Goal: Task Accomplishment & Management: Manage account settings

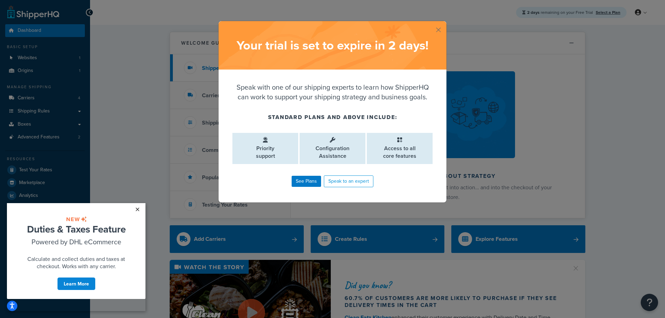
click at [136, 208] on link "×" at bounding box center [137, 209] width 12 height 12
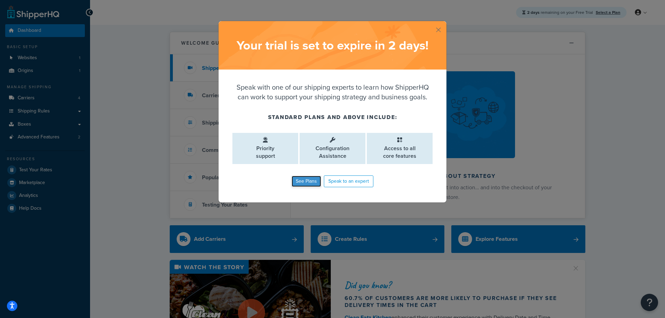
click at [307, 182] on link "See Plans" at bounding box center [306, 181] width 29 height 11
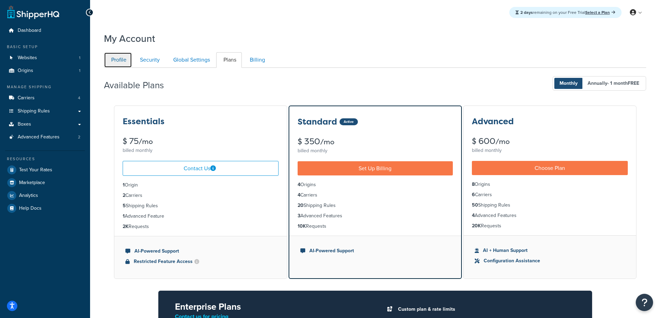
click at [122, 60] on link "Profile" at bounding box center [118, 60] width 28 height 16
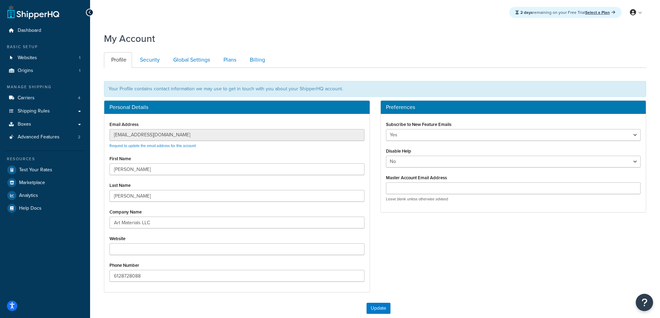
scroll to position [68, 0]
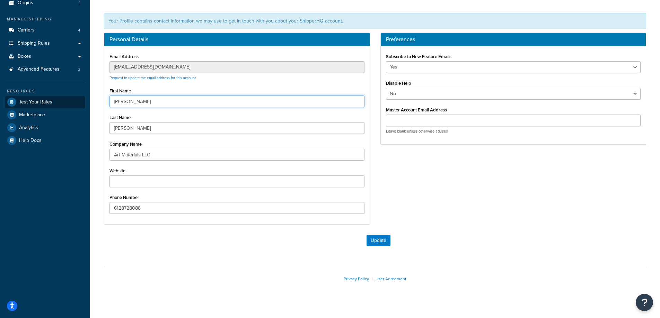
drag, startPoint x: 135, startPoint y: 100, endPoint x: 82, endPoint y: 100, distance: 52.7
click at [82, 100] on div "Dashboard Basic Setup Websites 1 Origins 1 Manage Shipping Carriers 4 Shipping …" at bounding box center [330, 129] width 660 height 394
type input "Larry"
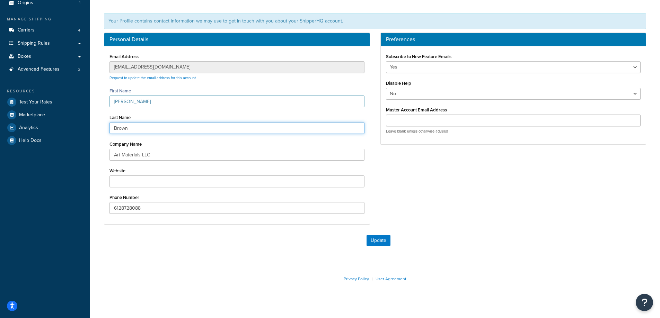
type input "Brown"
type input "a"
type input "www.artmaterialsonline.com"
drag, startPoint x: 123, startPoint y: 209, endPoint x: 67, endPoint y: 205, distance: 56.6
click at [67, 205] on div "Dashboard Basic Setup Websites 1 Origins 1 Manage Shipping Carriers 4 Shipping …" at bounding box center [330, 129] width 660 height 394
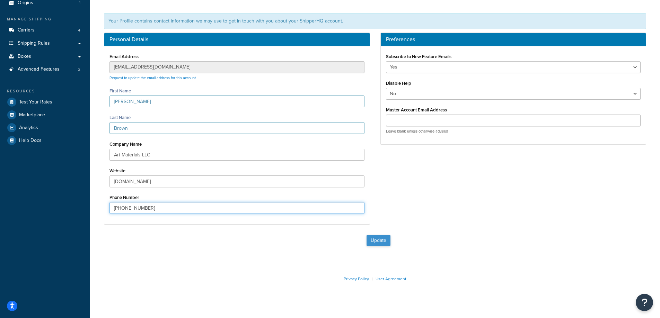
type input "[PHONE_NUMBER]"
click at [378, 238] on button "Update" at bounding box center [379, 240] width 24 height 11
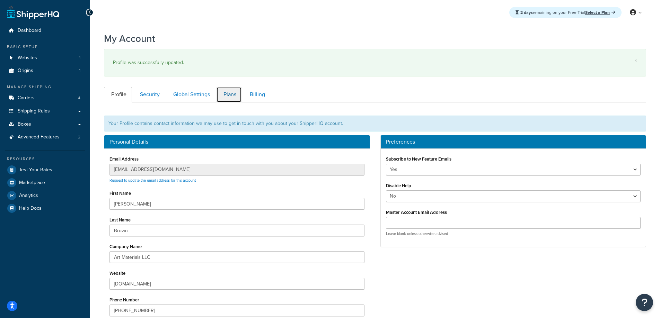
click at [230, 92] on link "Plans" at bounding box center [229, 95] width 26 height 16
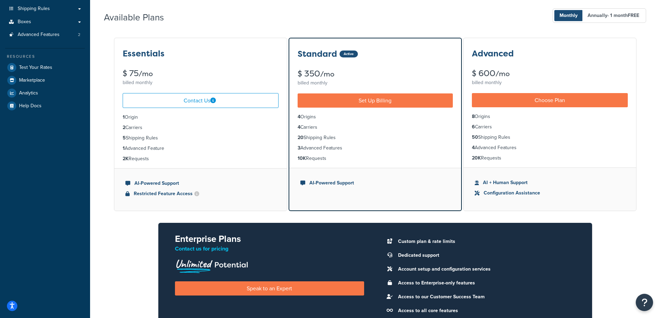
click at [148, 71] on small "/mo" at bounding box center [146, 74] width 14 height 10
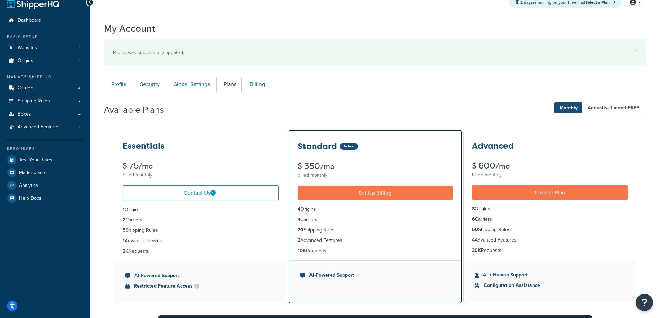
scroll to position [0, 0]
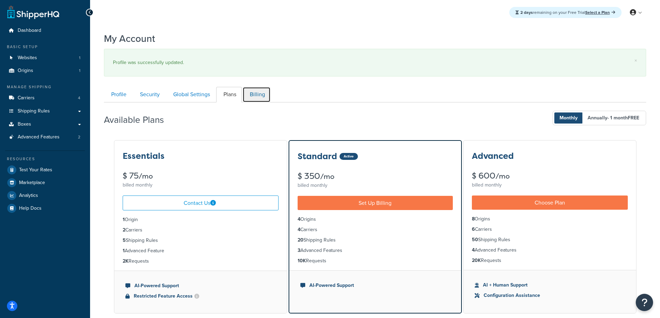
click at [258, 92] on link "Billing" at bounding box center [256, 95] width 28 height 16
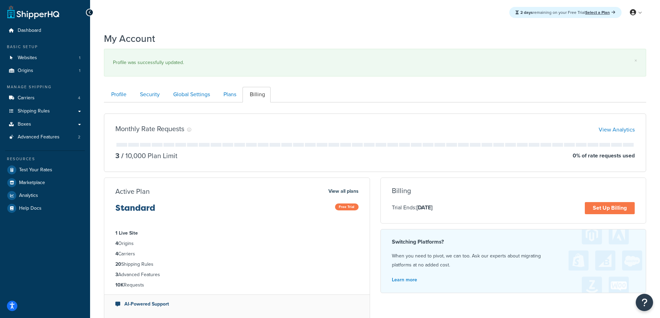
scroll to position [80, 0]
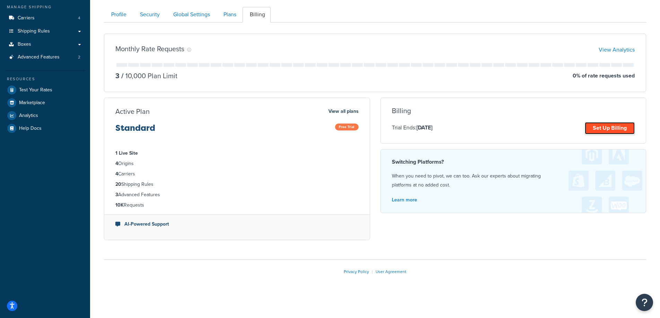
click at [597, 126] on link "Set Up Billing" at bounding box center [610, 128] width 50 height 12
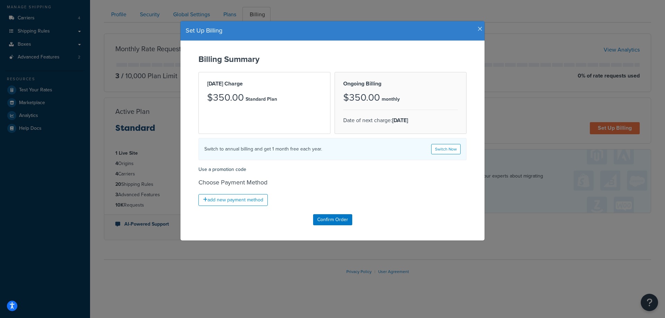
click at [478, 28] on icon "button" at bounding box center [480, 29] width 5 height 6
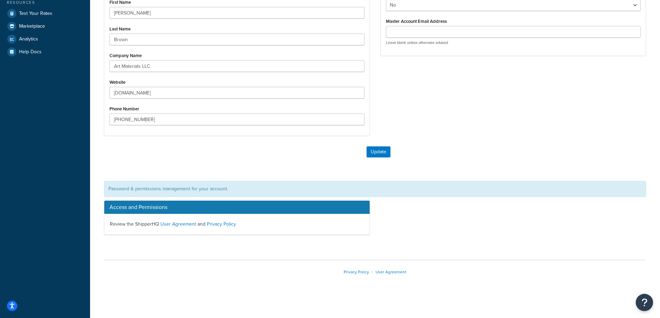
scroll to position [157, 0]
click at [381, 150] on button "Update" at bounding box center [379, 151] width 24 height 11
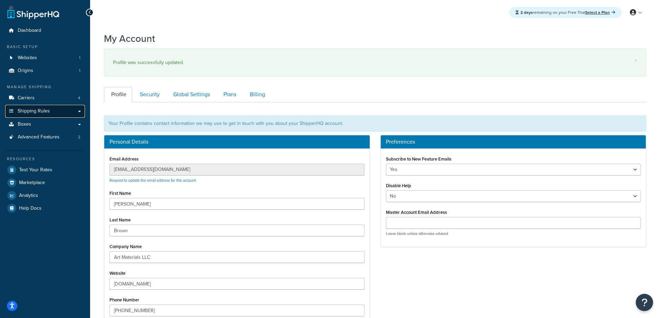
click at [40, 109] on span "Shipping Rules" at bounding box center [34, 111] width 32 height 6
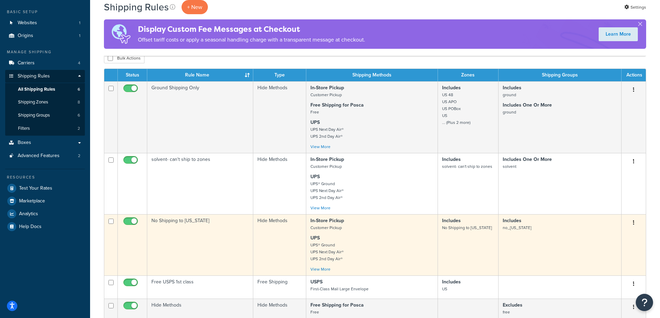
scroll to position [35, 0]
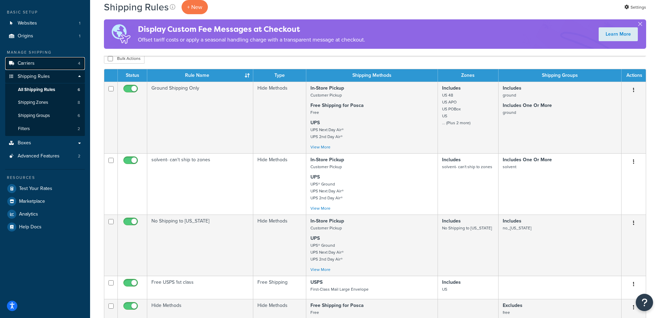
click at [28, 61] on span "Carriers" at bounding box center [26, 64] width 17 height 6
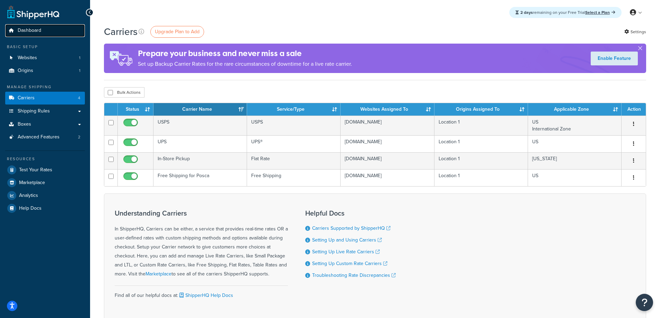
click at [35, 28] on span "Dashboard" at bounding box center [30, 31] width 24 height 6
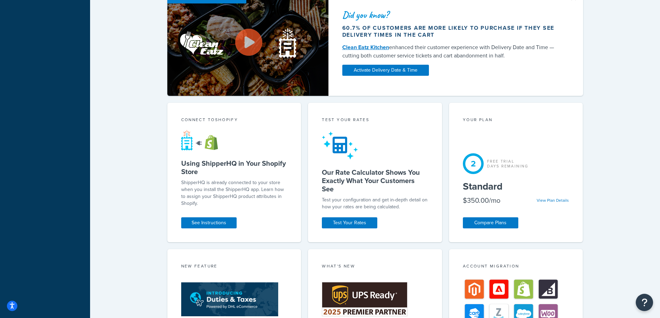
scroll to position [381, 0]
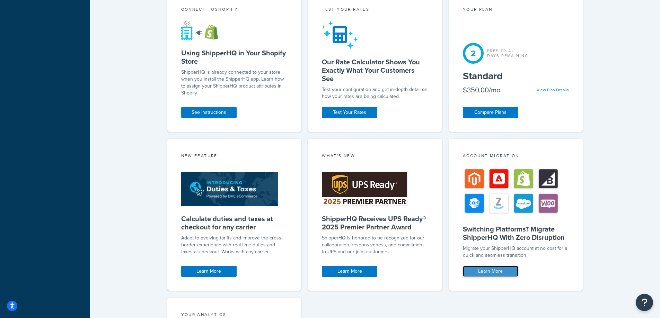
click at [486, 269] on link "Learn More" at bounding box center [490, 271] width 55 height 11
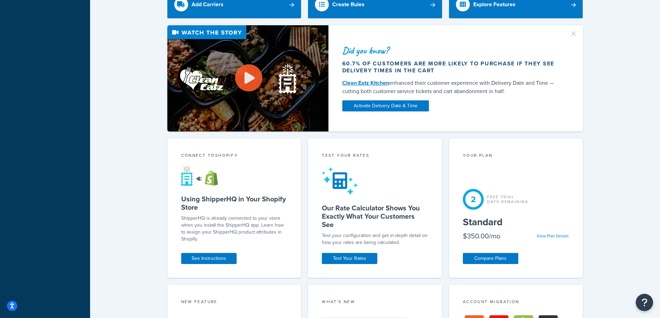
scroll to position [277, 0]
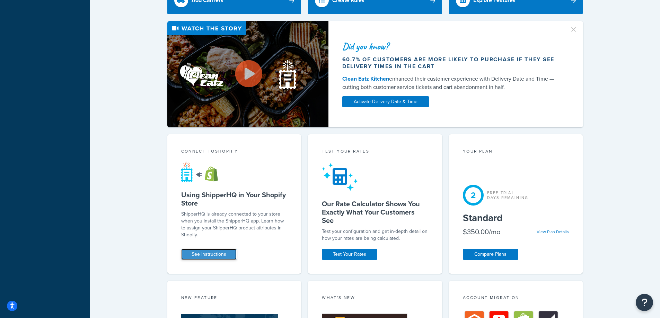
click at [208, 253] on link "See Instructions" at bounding box center [208, 254] width 55 height 11
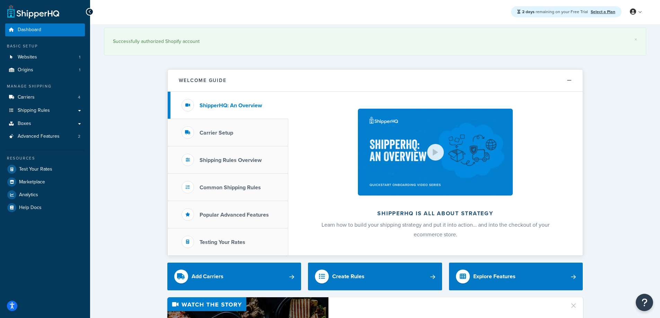
scroll to position [0, 0]
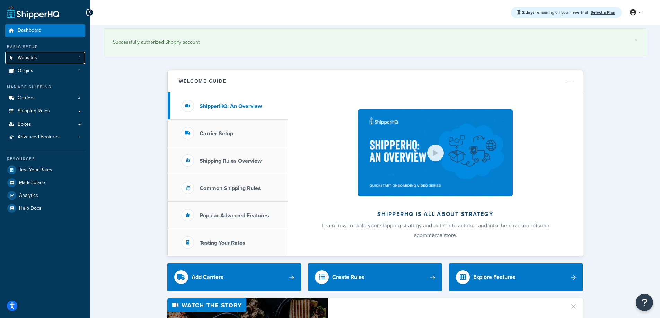
click at [40, 58] on link "Websites 1" at bounding box center [45, 58] width 80 height 13
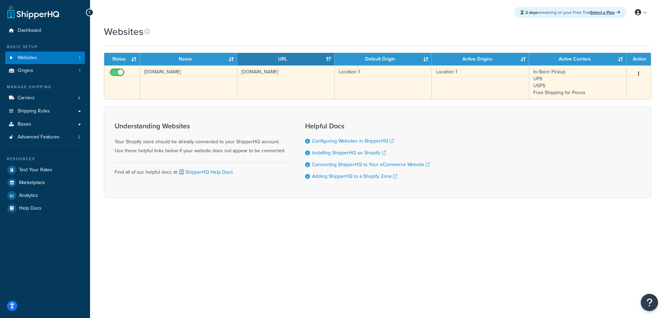
click at [180, 71] on td "[DOMAIN_NAME]" at bounding box center [188, 82] width 97 height 34
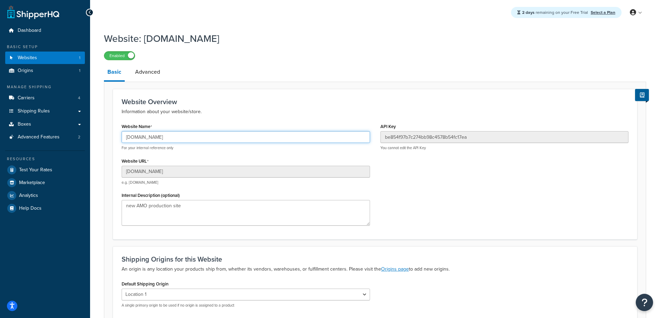
click at [134, 138] on input "[DOMAIN_NAME]" at bounding box center [246, 137] width 248 height 12
type input "[DOMAIN_NAME]"
click at [601, 11] on link "Select a Plan" at bounding box center [603, 12] width 25 height 6
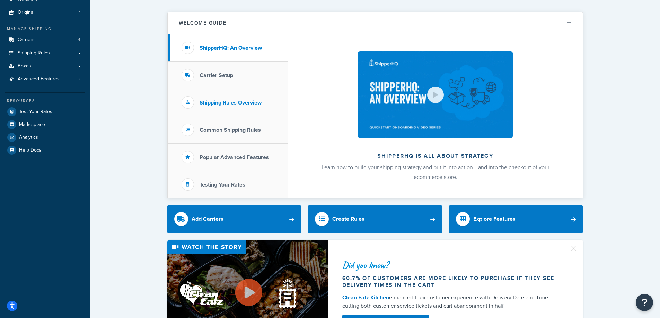
scroll to position [35, 0]
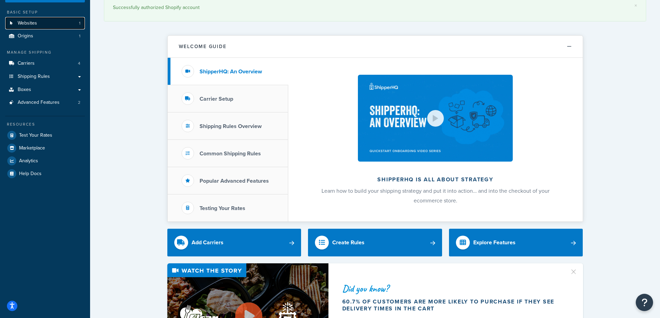
click at [35, 21] on span "Websites" at bounding box center [27, 23] width 19 height 6
